Goal: Information Seeking & Learning: Learn about a topic

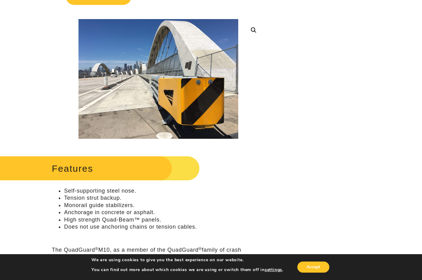
scroll to position [31, 0]
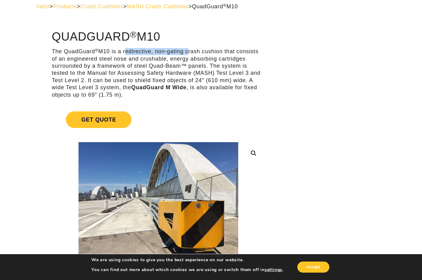
drag, startPoint x: 125, startPoint y: 52, endPoint x: 187, endPoint y: 49, distance: 61.9
click at [187, 49] on p "The QuadGuard ® M10 is a redirective, non-gating crash cushion that consists of…" at bounding box center [158, 73] width 213 height 50
